Goal: Task Accomplishment & Management: Manage account settings

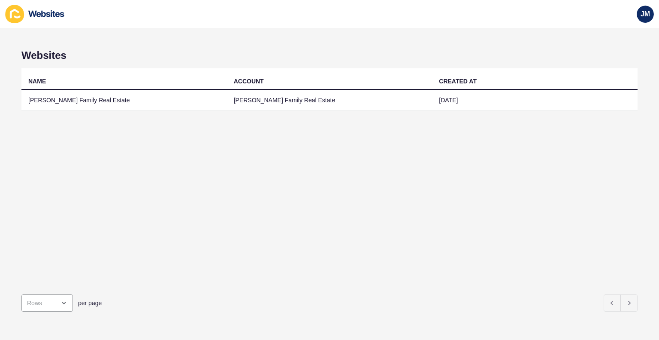
click at [635, 17] on div "JM" at bounding box center [646, 14] width 24 height 24
click at [643, 17] on span "JM" at bounding box center [645, 14] width 9 height 9
click at [640, 37] on link "[PERSON_NAME]" at bounding box center [625, 33] width 63 height 19
click at [642, 21] on div "JM" at bounding box center [645, 14] width 17 height 17
click at [622, 70] on link "Logout" at bounding box center [625, 71] width 63 height 19
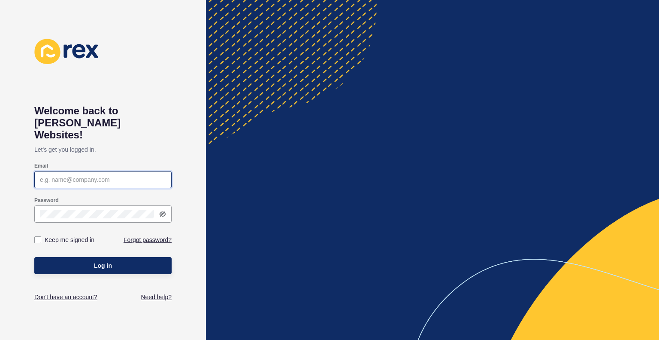
click at [110, 175] on input "Email" at bounding box center [103, 179] width 126 height 9
type input "[EMAIL_ADDRESS][DOMAIN_NAME]"
drag, startPoint x: 41, startPoint y: 168, endPoint x: 225, endPoint y: 167, distance: 184.2
click at [218, 167] on div "Welcome back to [PERSON_NAME] Websites! Let's get you logged in. Email [EMAIL_A…" at bounding box center [329, 170] width 659 height 340
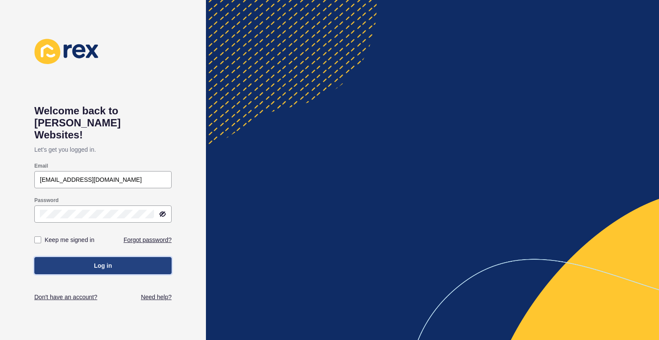
click at [153, 257] on button "Log in" at bounding box center [102, 265] width 137 height 17
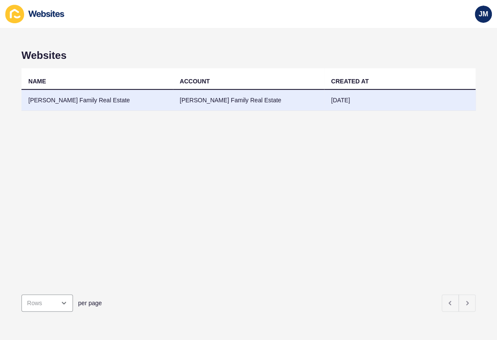
click at [201, 101] on td "[PERSON_NAME] Family Real Estate" at bounding box center [249, 100] width 152 height 21
